Goal: Go to known website: Access a specific website the user already knows

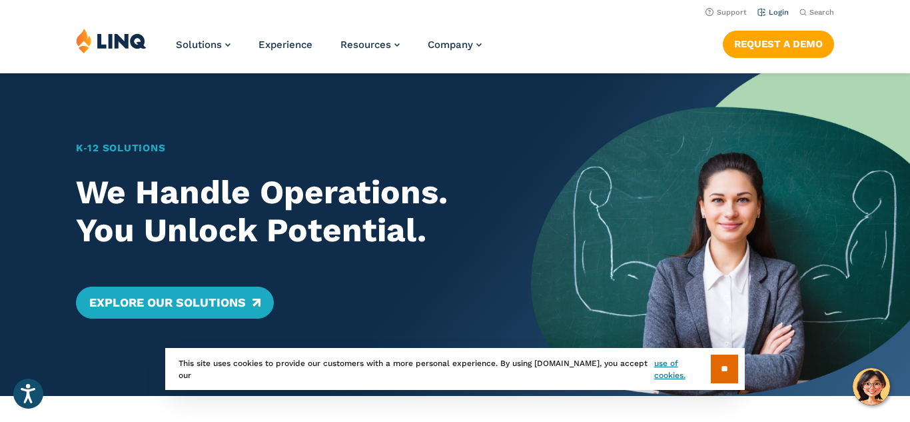
click at [782, 11] on link "Login" at bounding box center [772, 12] width 31 height 9
click at [772, 12] on link "Login" at bounding box center [772, 12] width 31 height 9
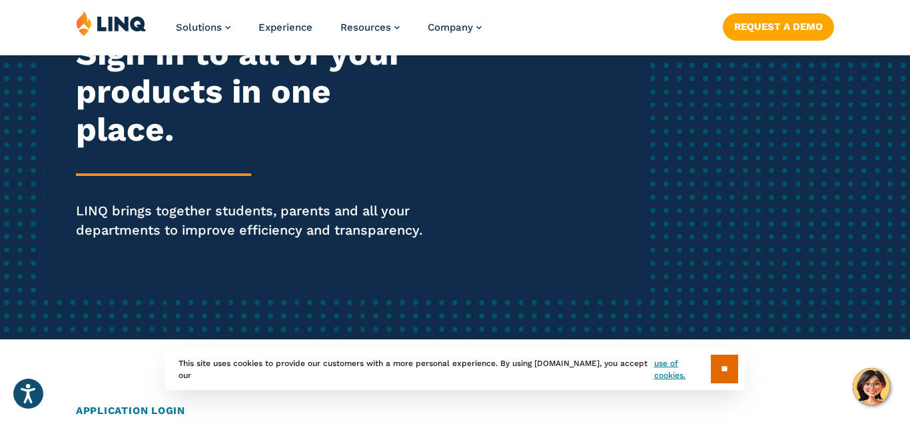
scroll to position [219, 0]
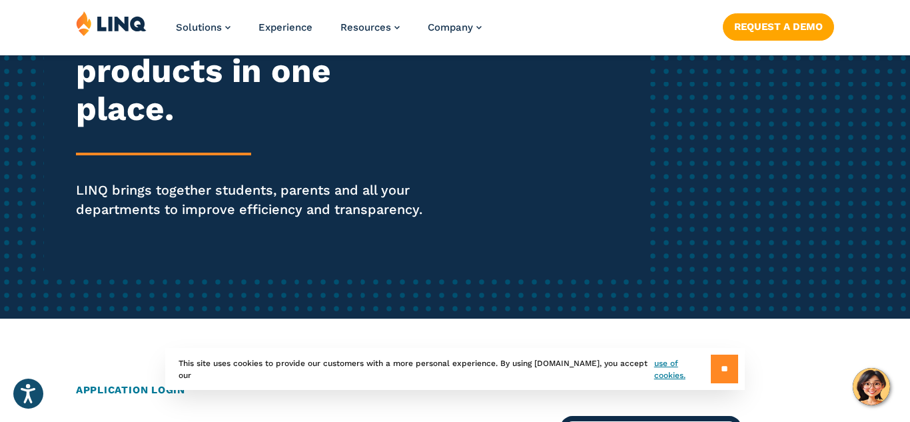
click at [714, 377] on input "**" at bounding box center [724, 368] width 27 height 29
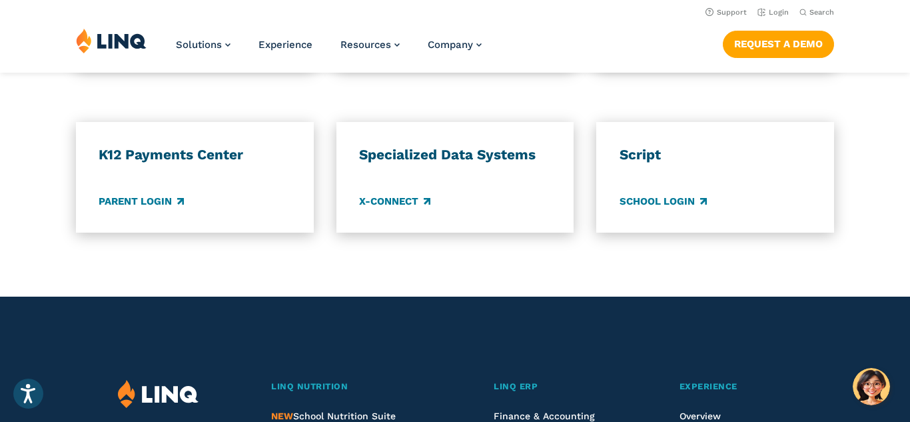
scroll to position [1158, 0]
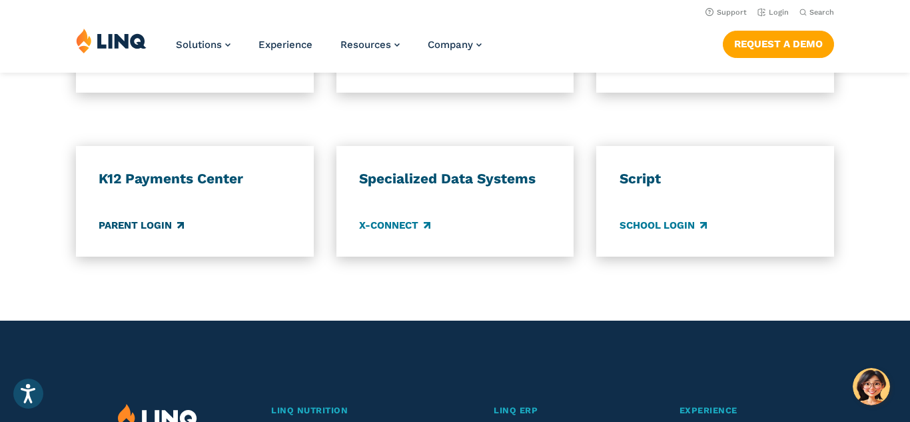
click at [148, 223] on link "Parent Login" at bounding box center [141, 225] width 85 height 15
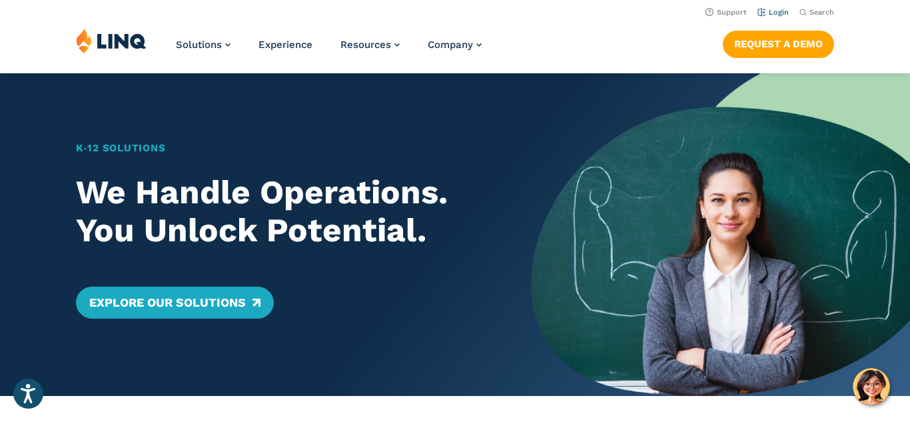
click at [770, 13] on link "Login" at bounding box center [772, 12] width 31 height 9
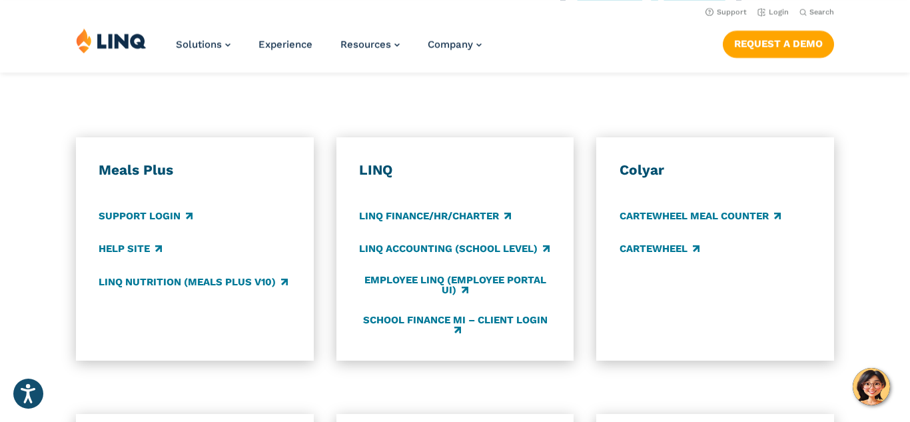
scroll to position [684, 0]
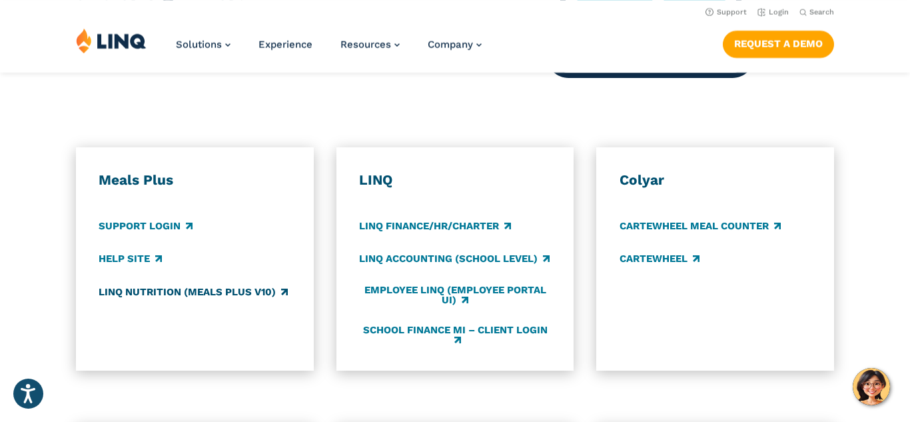
click at [214, 292] on link "LINQ Nutrition (Meals Plus v10)" at bounding box center [193, 291] width 189 height 15
